Goal: Transaction & Acquisition: Purchase product/service

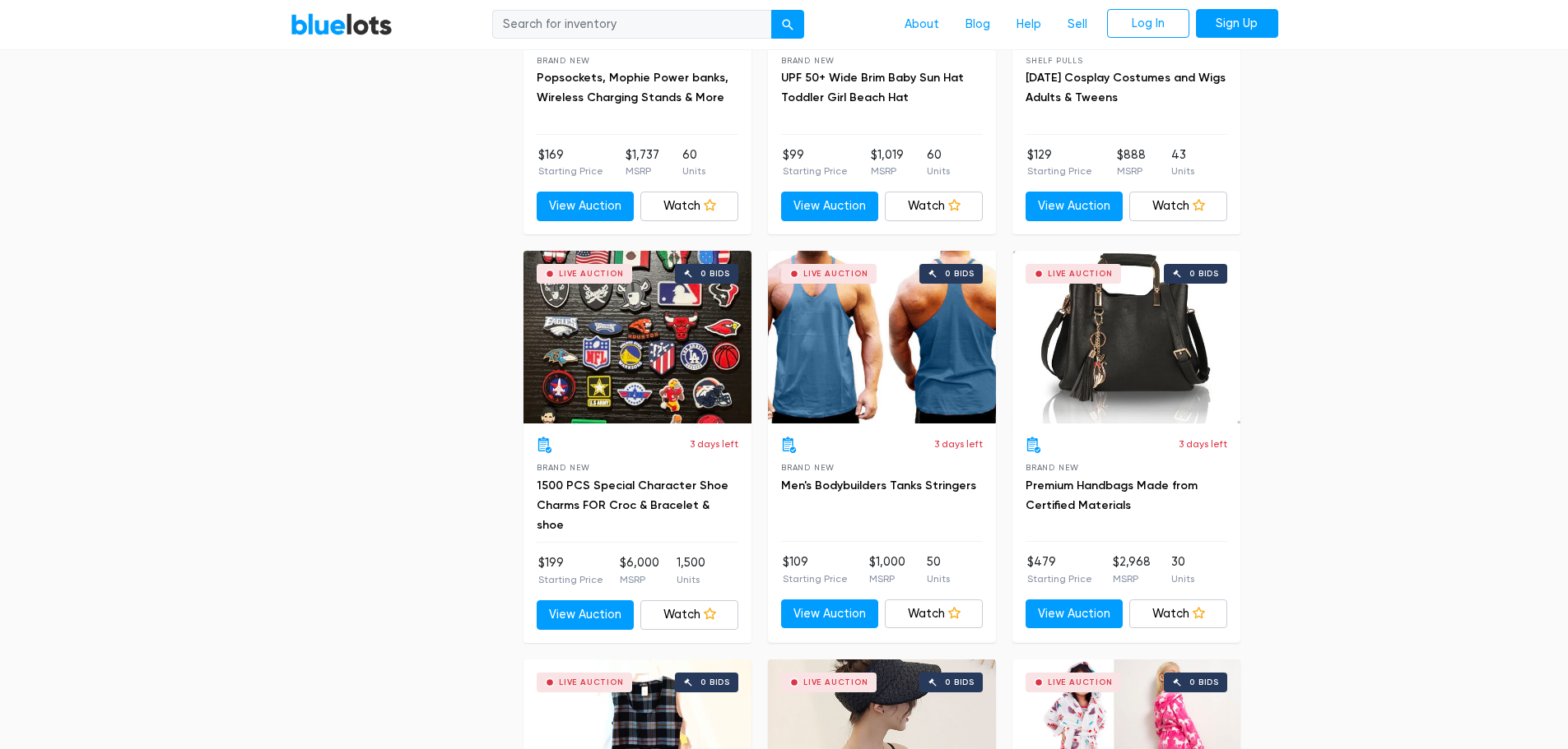
scroll to position [2797, 0]
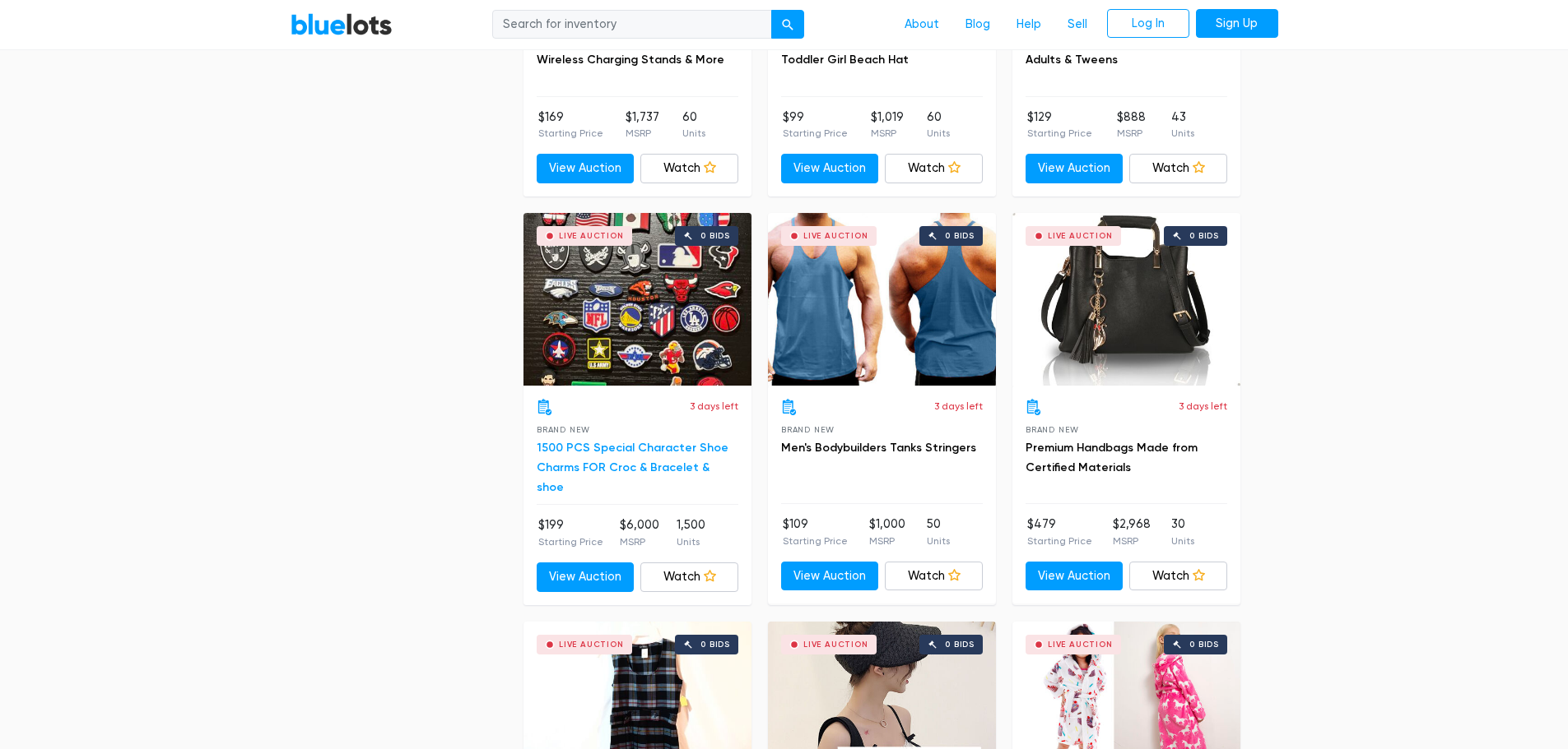
click at [618, 446] on link "1500 PCS Special Character Shoe Charms FOR Croc & Bracelet & shoe" at bounding box center [633, 468] width 192 height 53
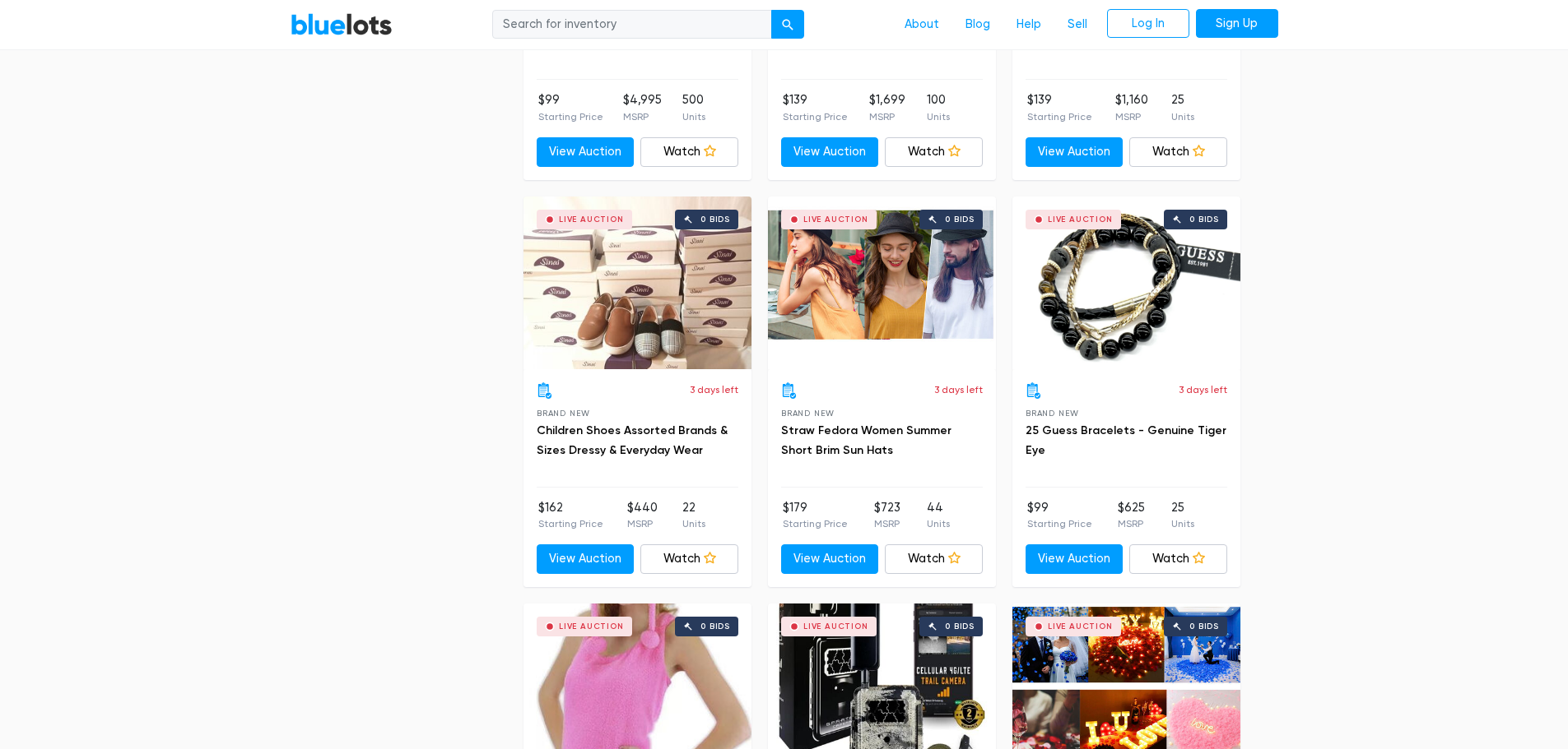
scroll to position [4935, 0]
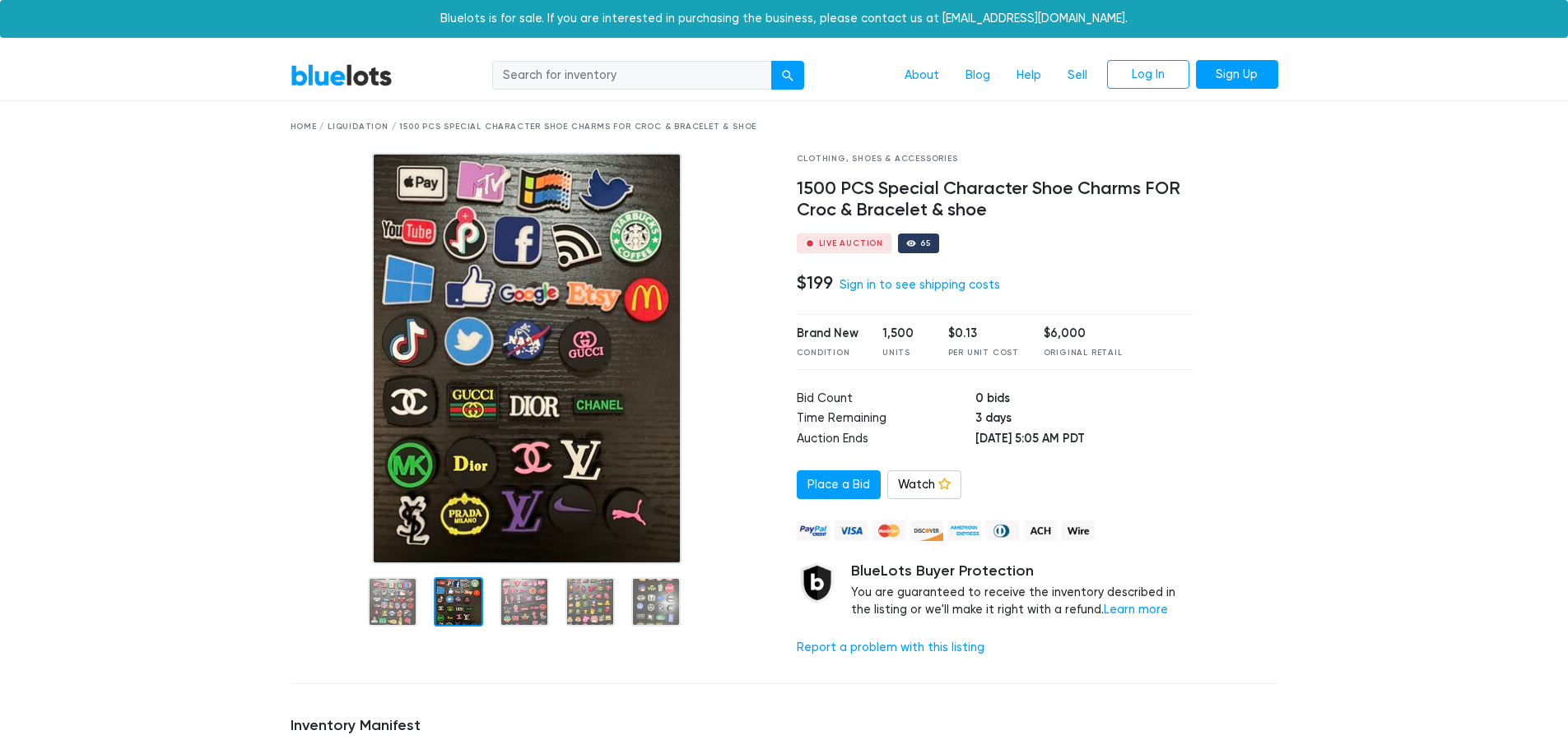
click at [452, 611] on div at bounding box center [458, 603] width 49 height 49
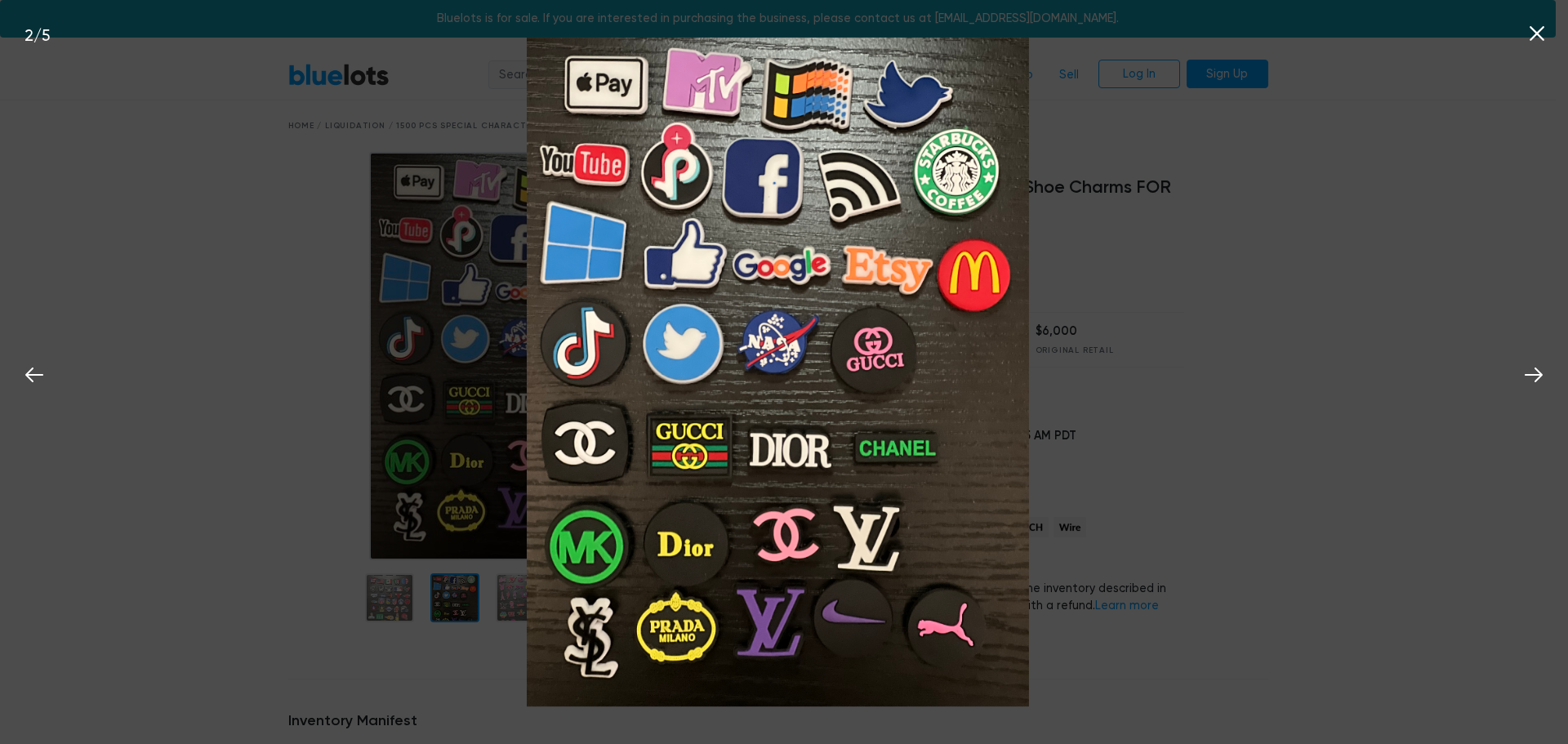
click at [1539, 31] on icon at bounding box center [1537, 33] width 25 height 25
